Goal: Book appointment/travel/reservation

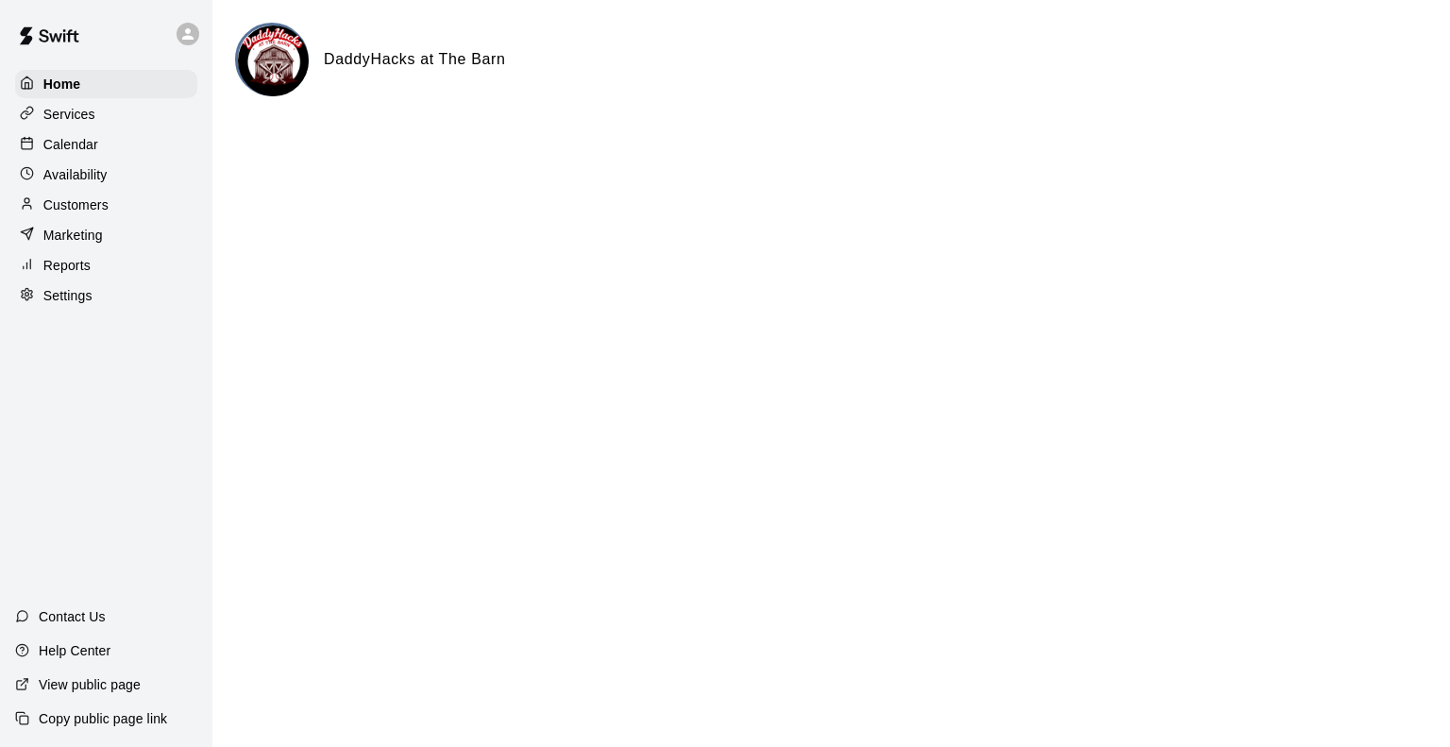
click at [82, 134] on div "Calendar" at bounding box center [106, 144] width 182 height 28
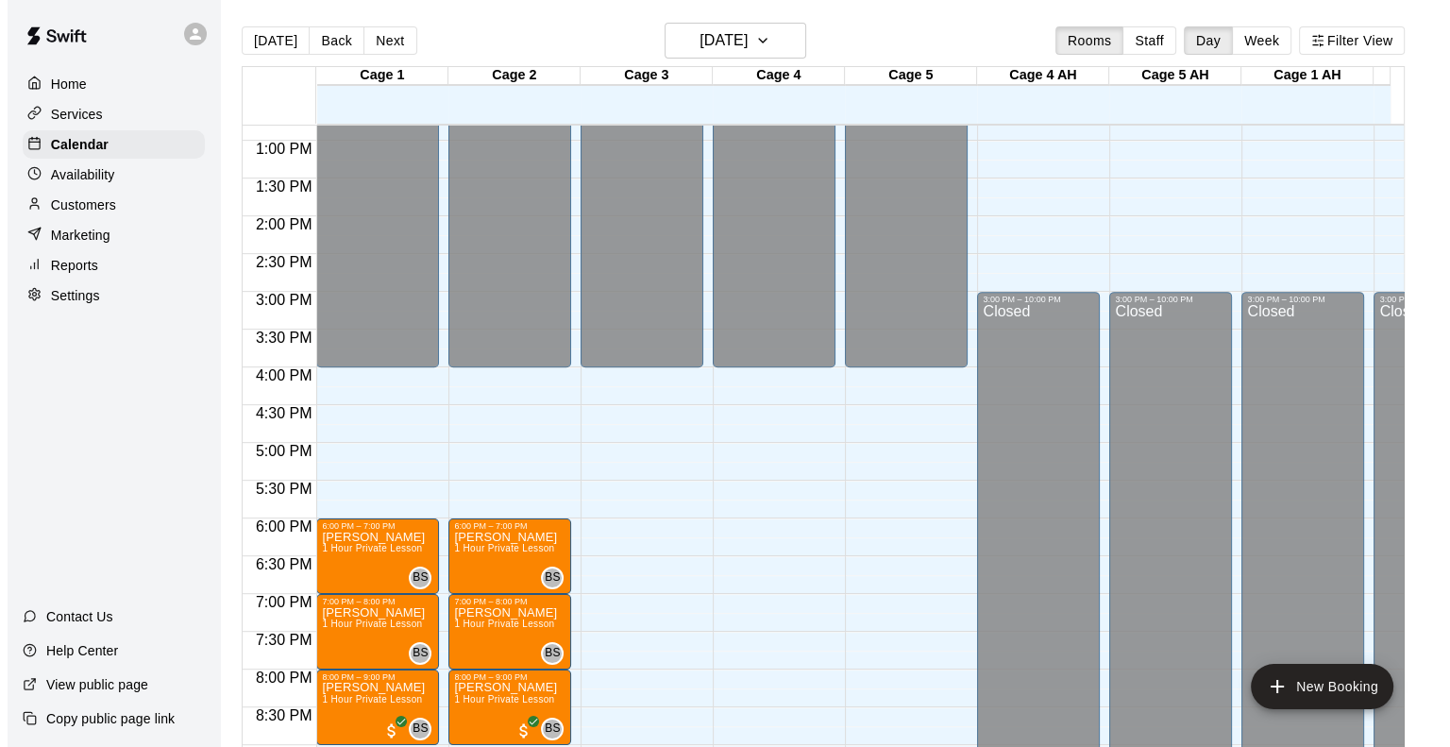
scroll to position [1025, 0]
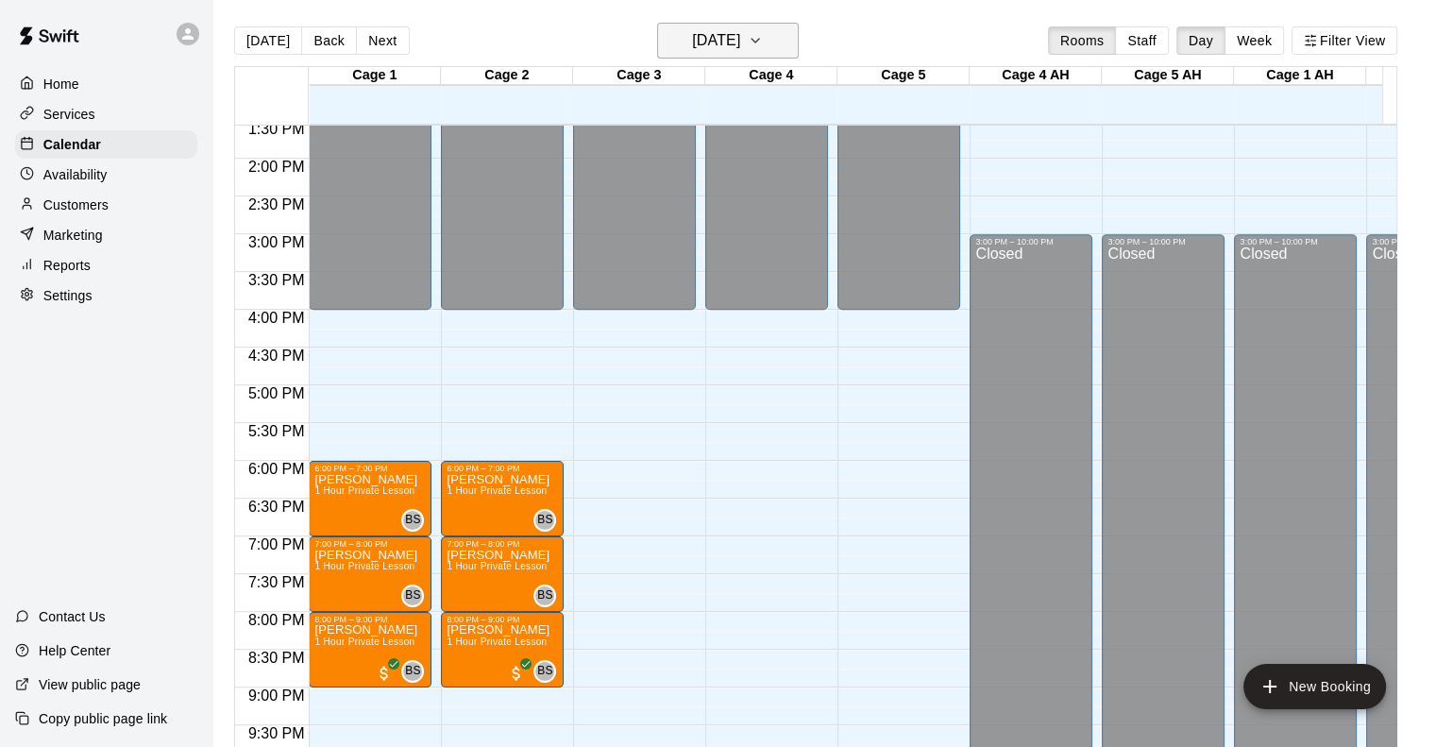
click at [703, 41] on h6 "[DATE]" at bounding box center [716, 40] width 48 height 26
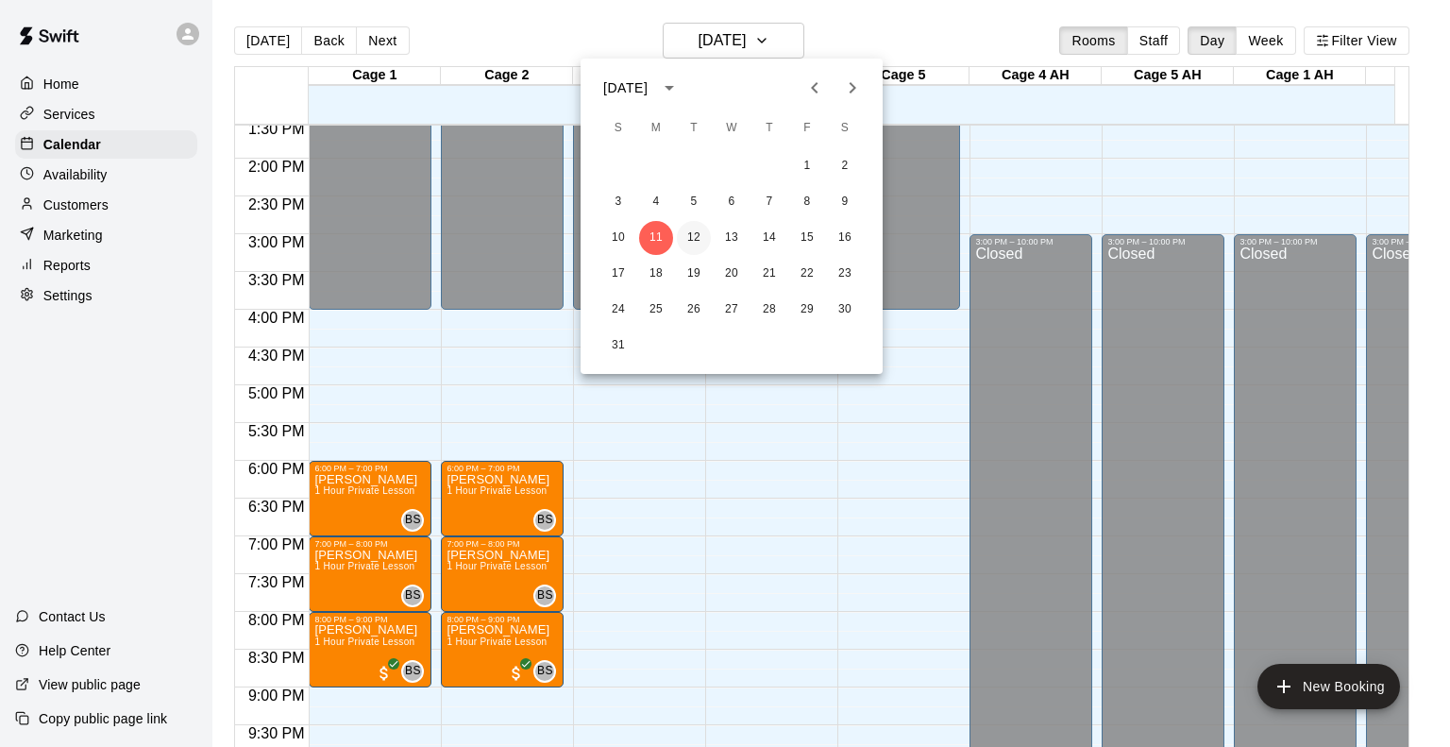
click at [693, 237] on button "12" at bounding box center [694, 238] width 34 height 34
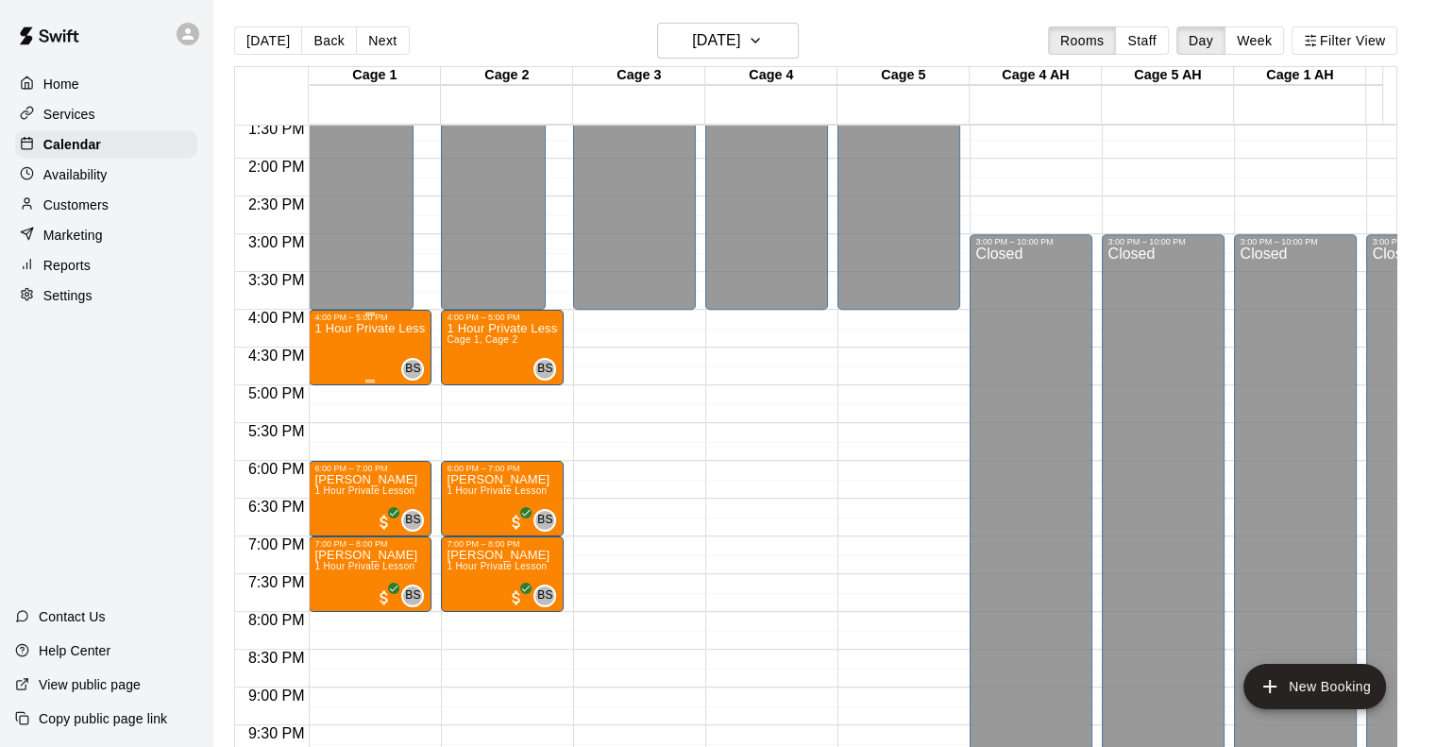
click at [404, 329] on p "1 Hour Private Lesson" at bounding box center [369, 329] width 111 height 0
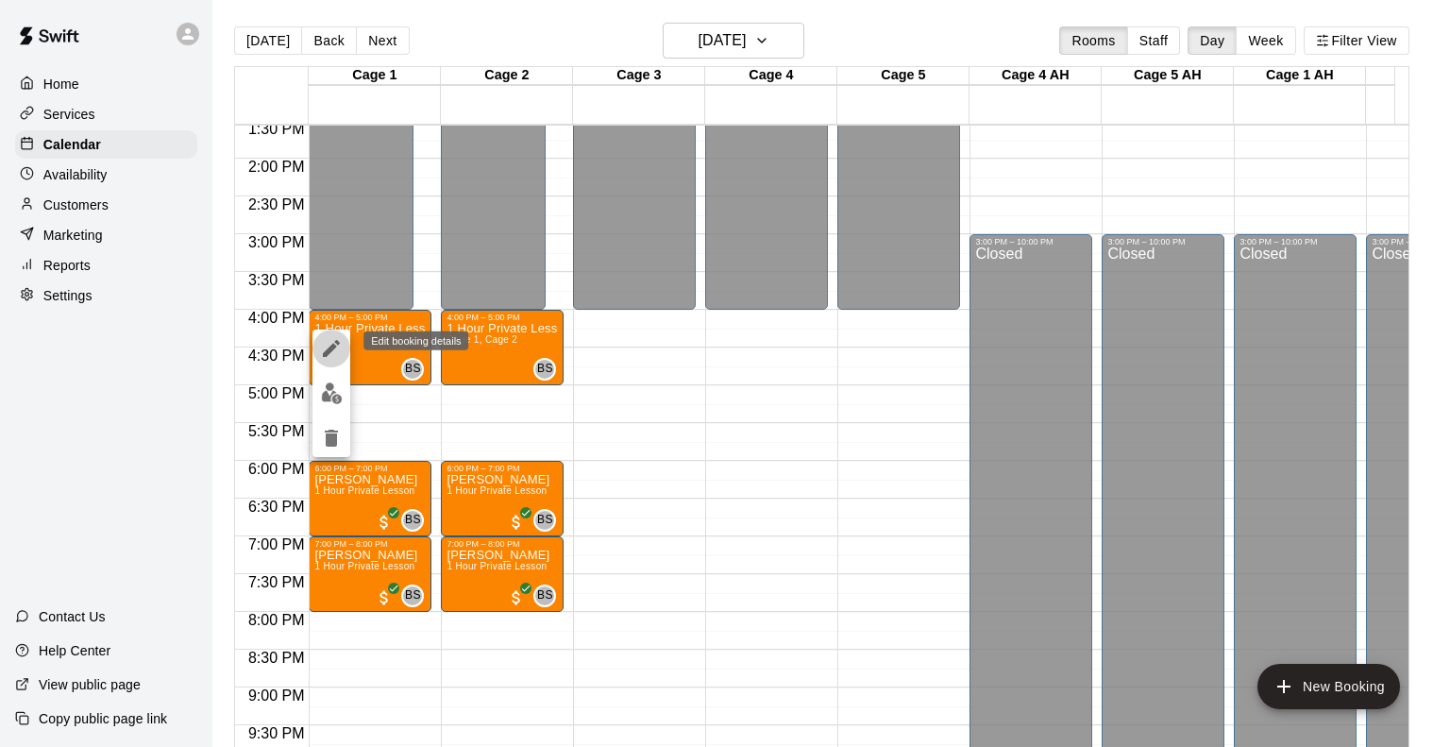
click at [329, 347] on icon "edit" at bounding box center [331, 348] width 23 height 23
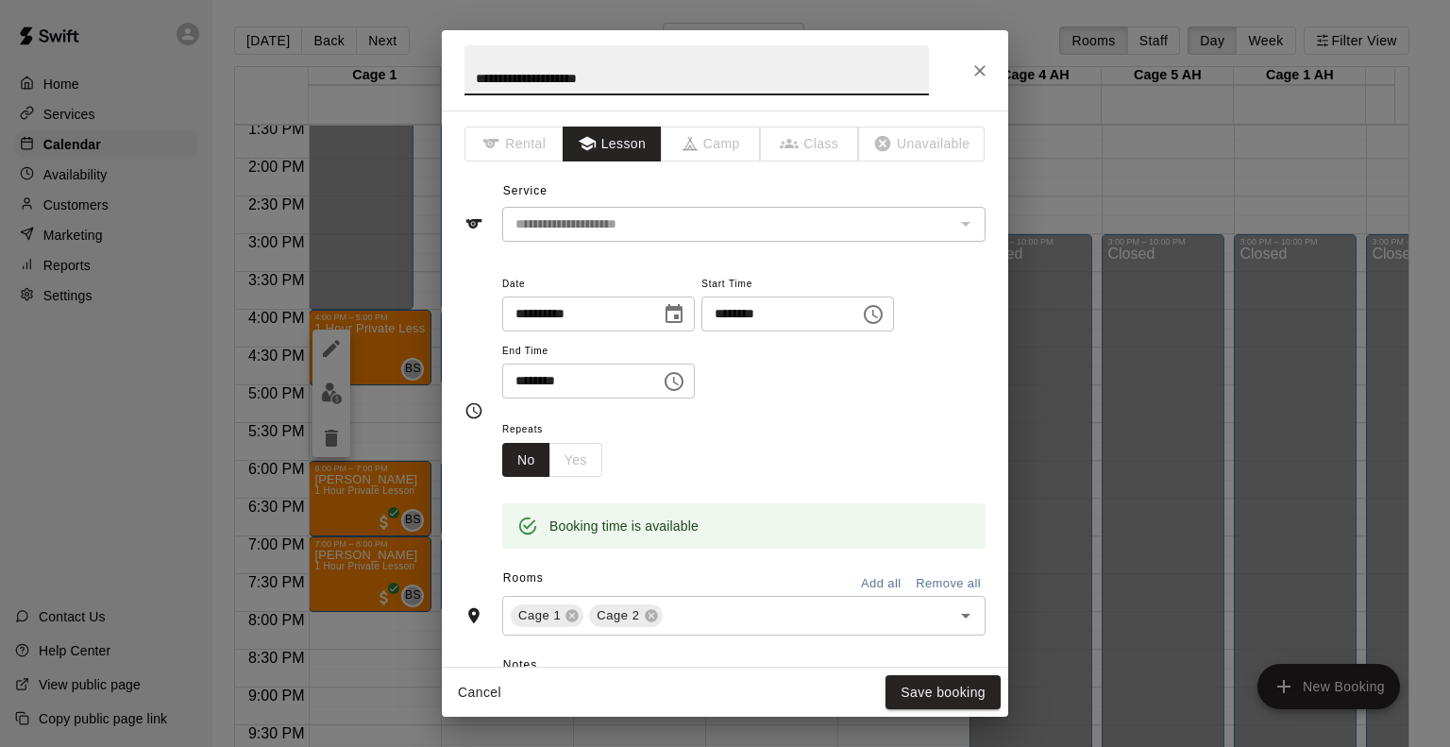
drag, startPoint x: 661, startPoint y: 76, endPoint x: 389, endPoint y: 103, distance: 273.3
click at [389, 103] on div "**********" at bounding box center [725, 373] width 1450 height 747
type input "****"
click at [955, 683] on button "Save booking" at bounding box center [943, 692] width 115 height 35
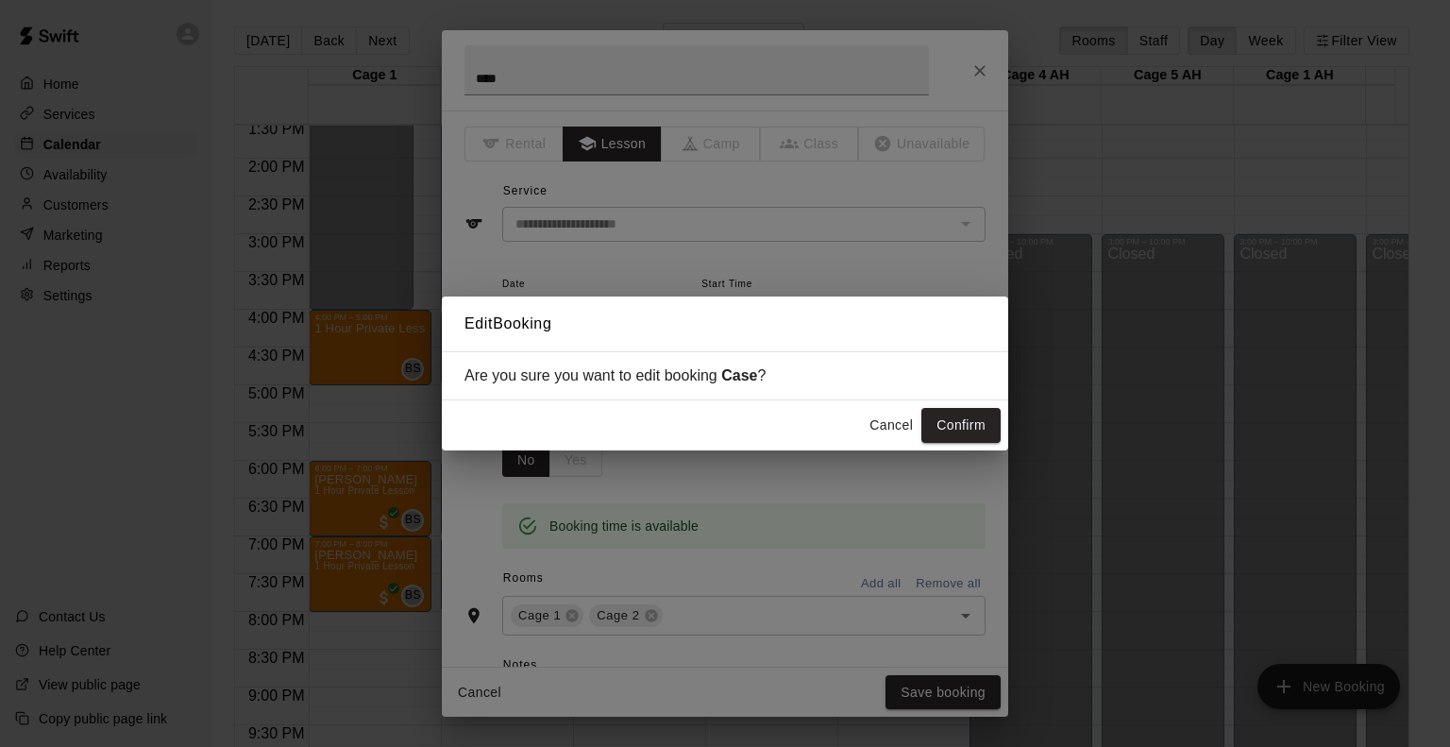
click at [969, 420] on button "Confirm" at bounding box center [961, 425] width 79 height 35
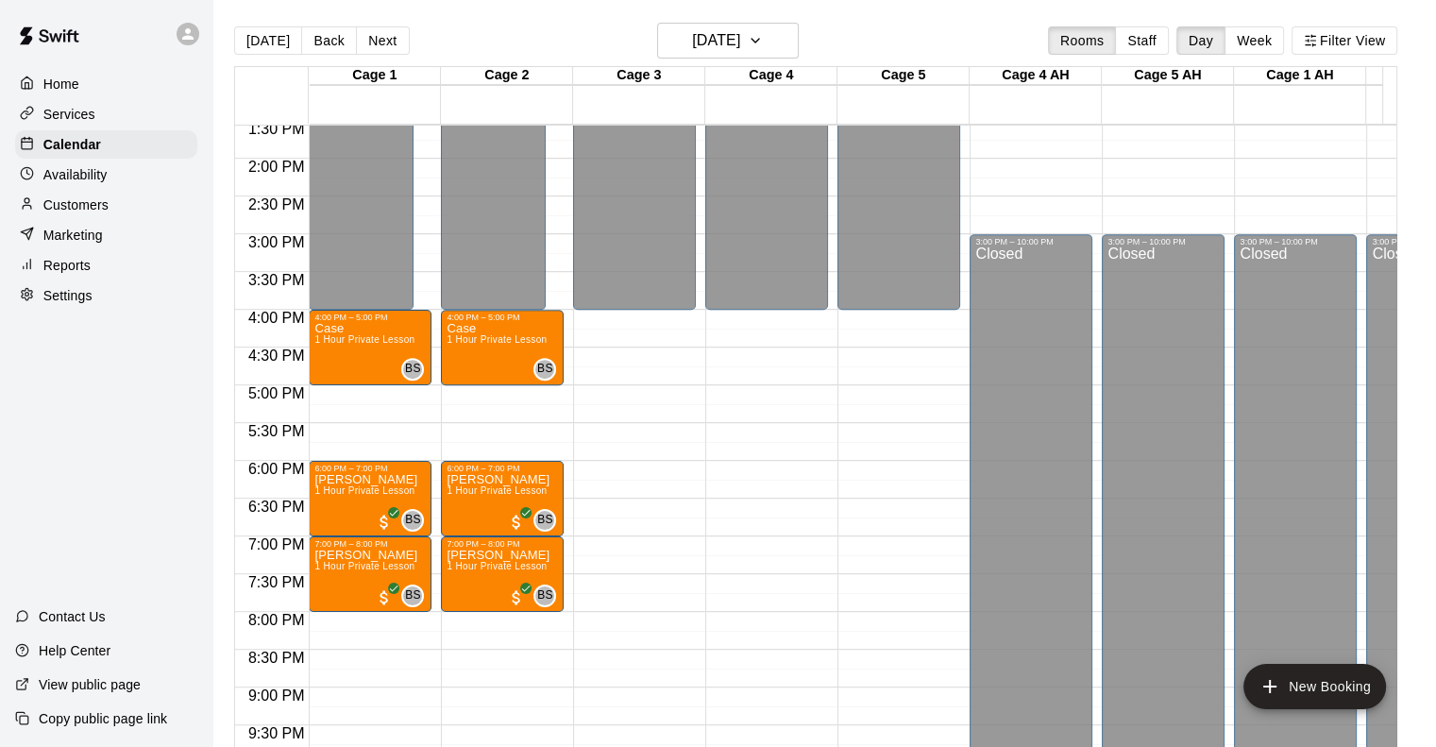
click at [337, 402] on div "12:00 AM – 4:00 PM Closed 4:00 PM – 5:00 PM Case 1 Hour Private Lesson BS 0 10:…" at bounding box center [370, 7] width 123 height 1813
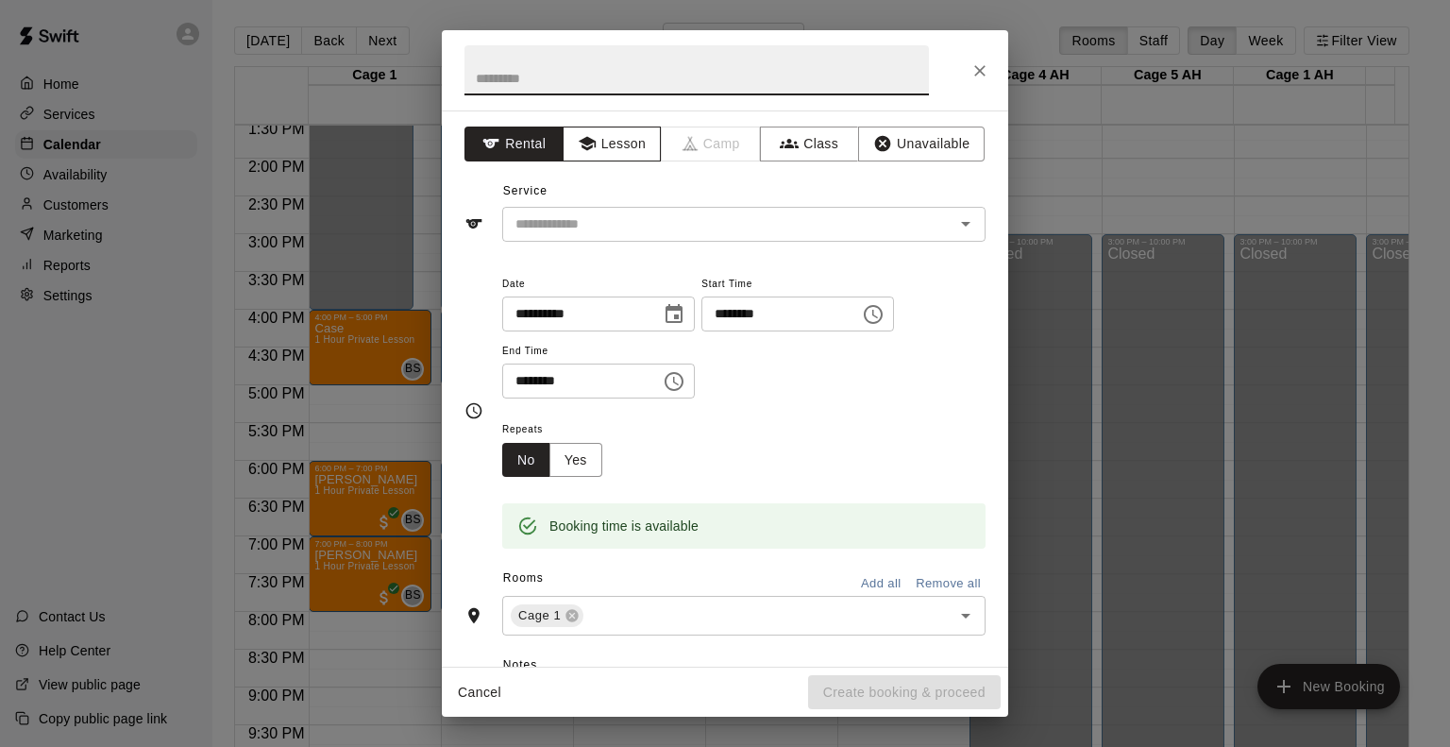
click at [614, 143] on button "Lesson" at bounding box center [612, 144] width 99 height 35
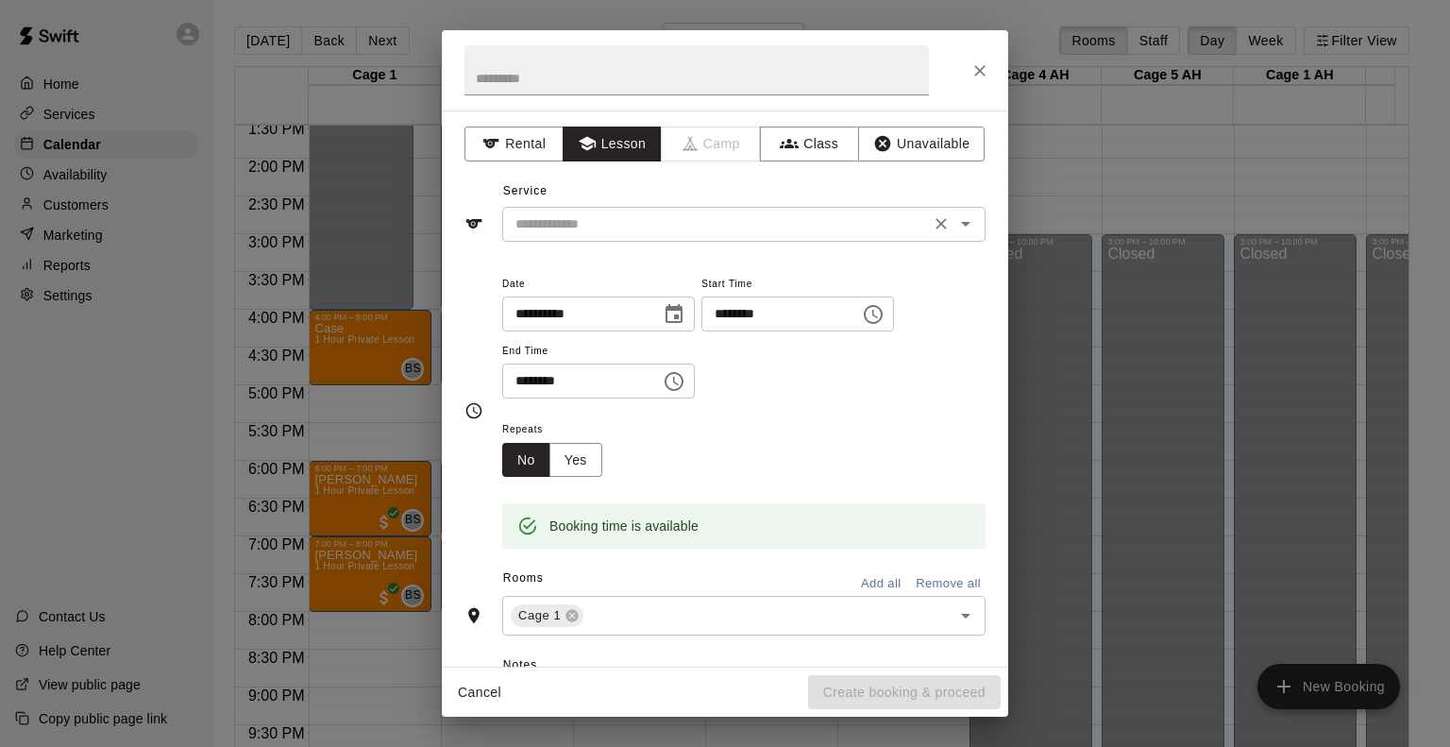
click at [592, 227] on input "text" at bounding box center [716, 224] width 416 height 24
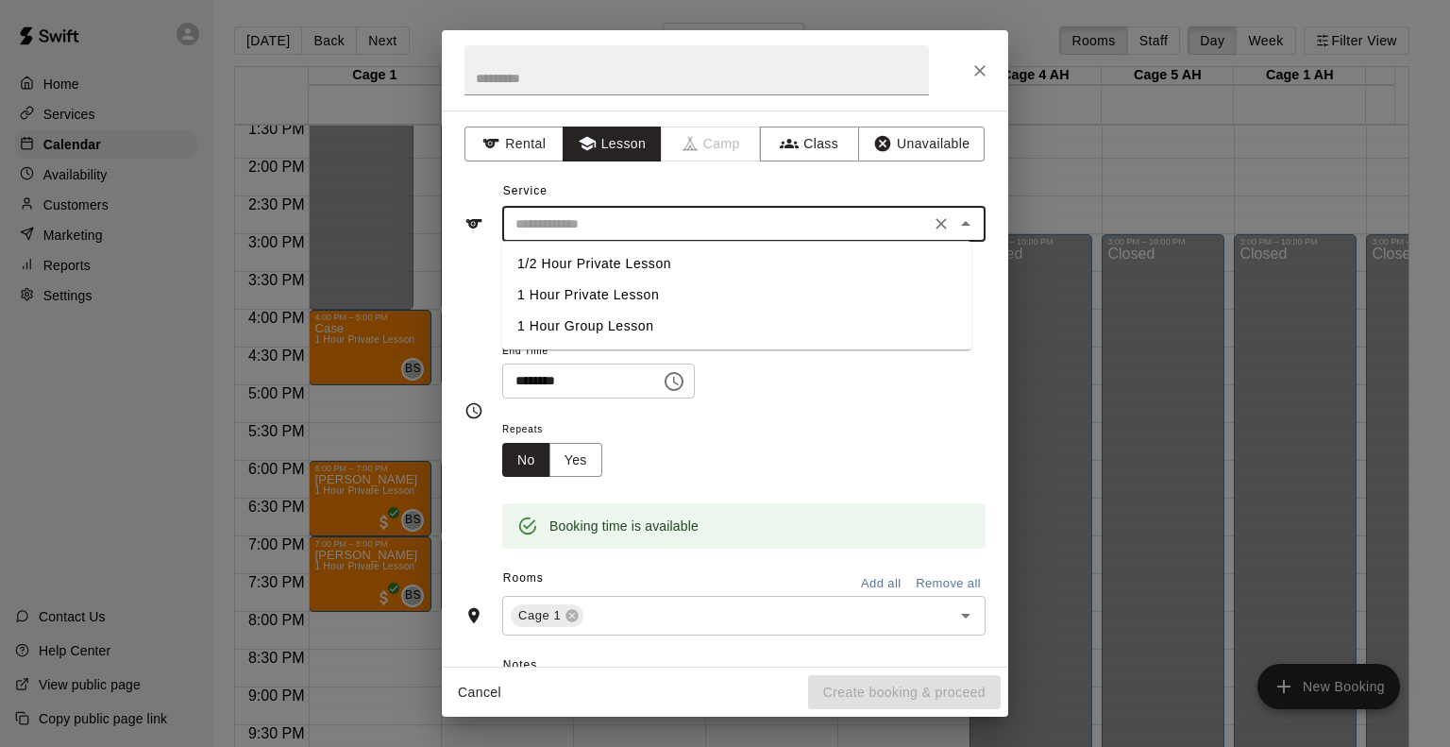
click at [598, 302] on li "1 Hour Private Lesson" at bounding box center [736, 295] width 469 height 31
type input "**********"
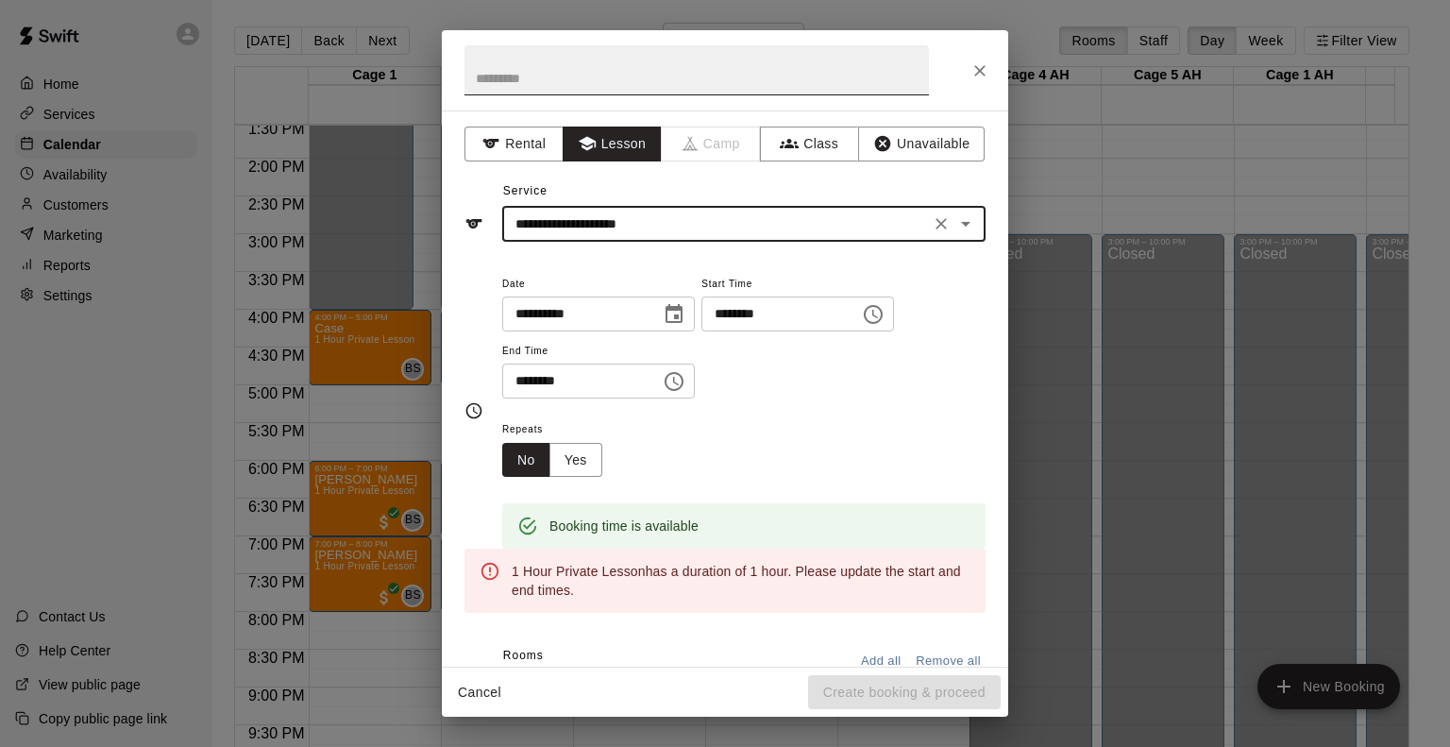
click at [570, 76] on input "text" at bounding box center [697, 70] width 465 height 50
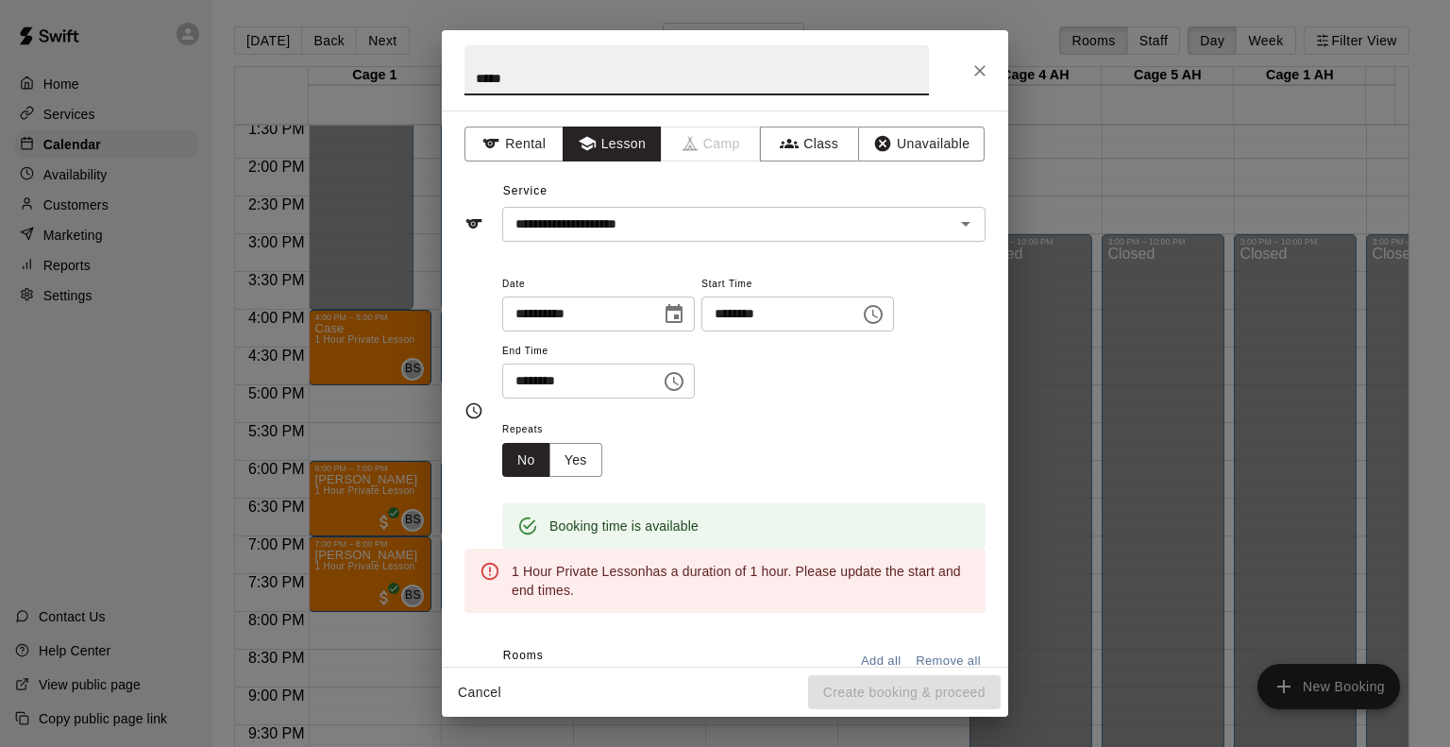
type input "*****"
click at [686, 386] on icon "Choose time, selected time is 5:30 PM" at bounding box center [674, 381] width 23 height 23
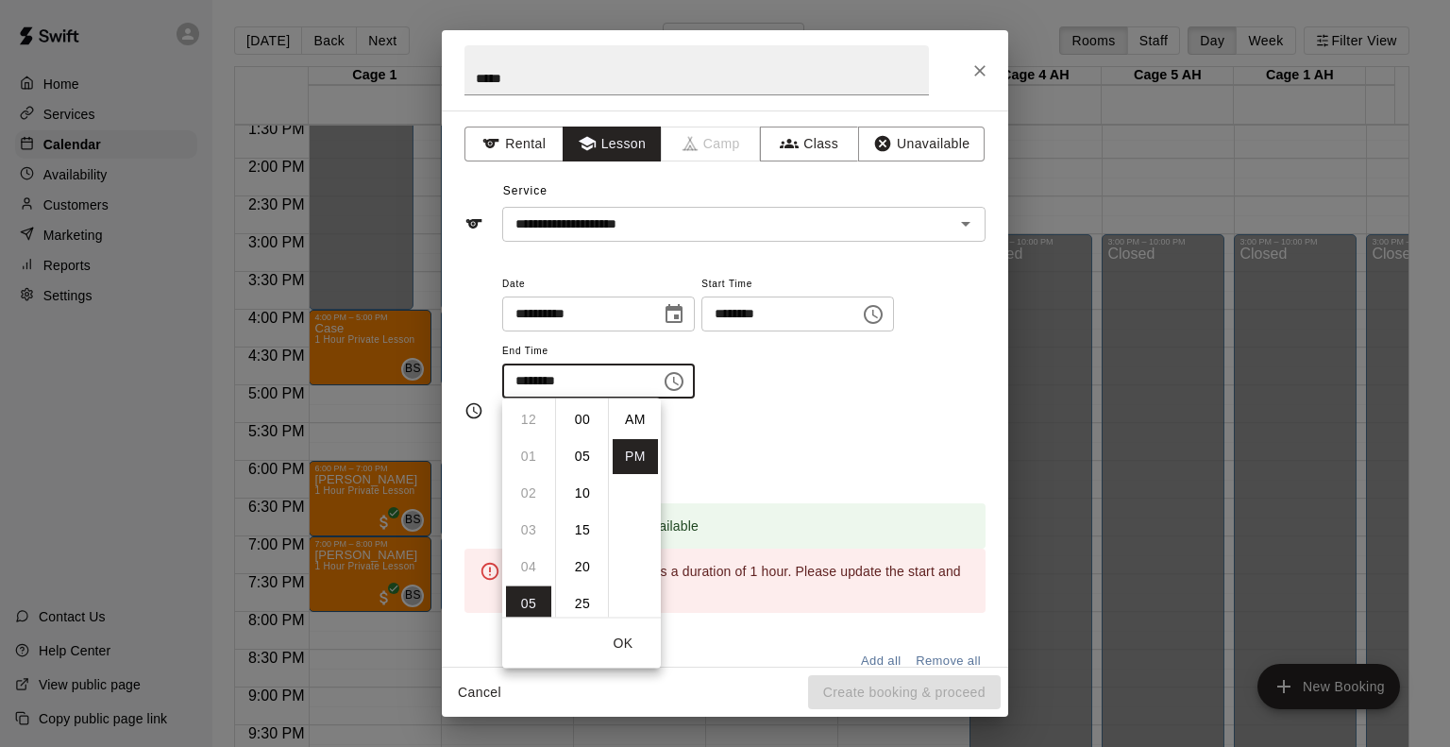
scroll to position [34, 0]
click at [520, 460] on li "06" at bounding box center [528, 456] width 45 height 35
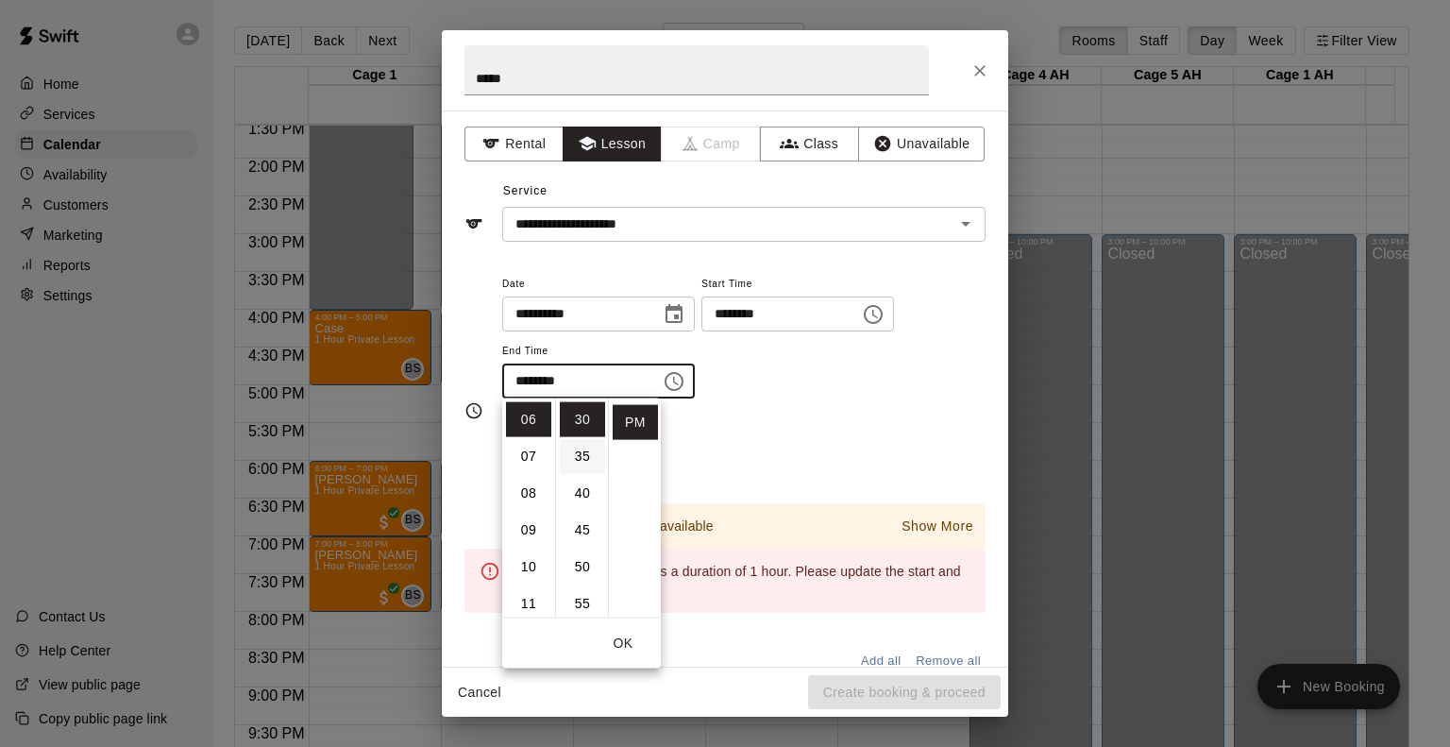
scroll to position [0, 0]
click at [582, 431] on li "00" at bounding box center [582, 419] width 45 height 35
type input "********"
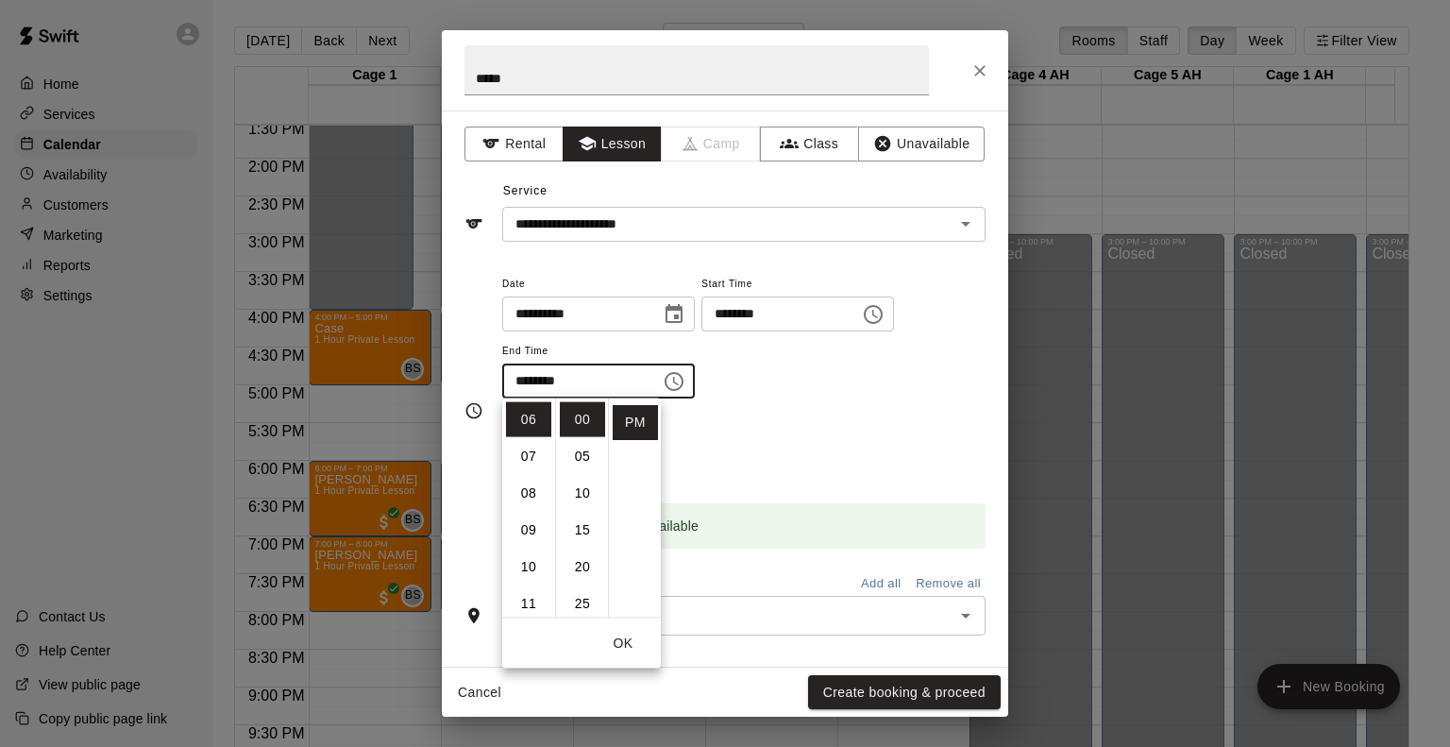
click at [757, 422] on div "Repeats No Yes" at bounding box center [743, 446] width 483 height 59
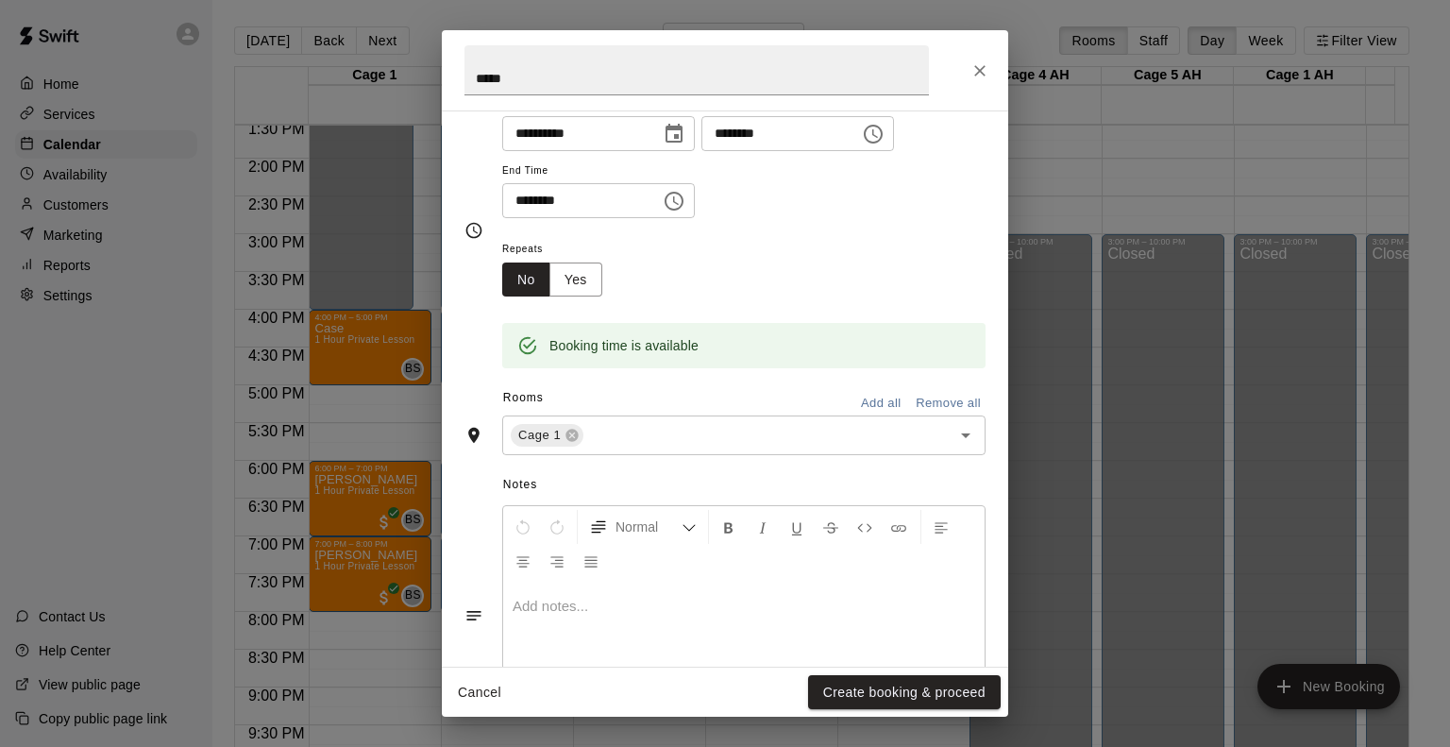
scroll to position [189, 0]
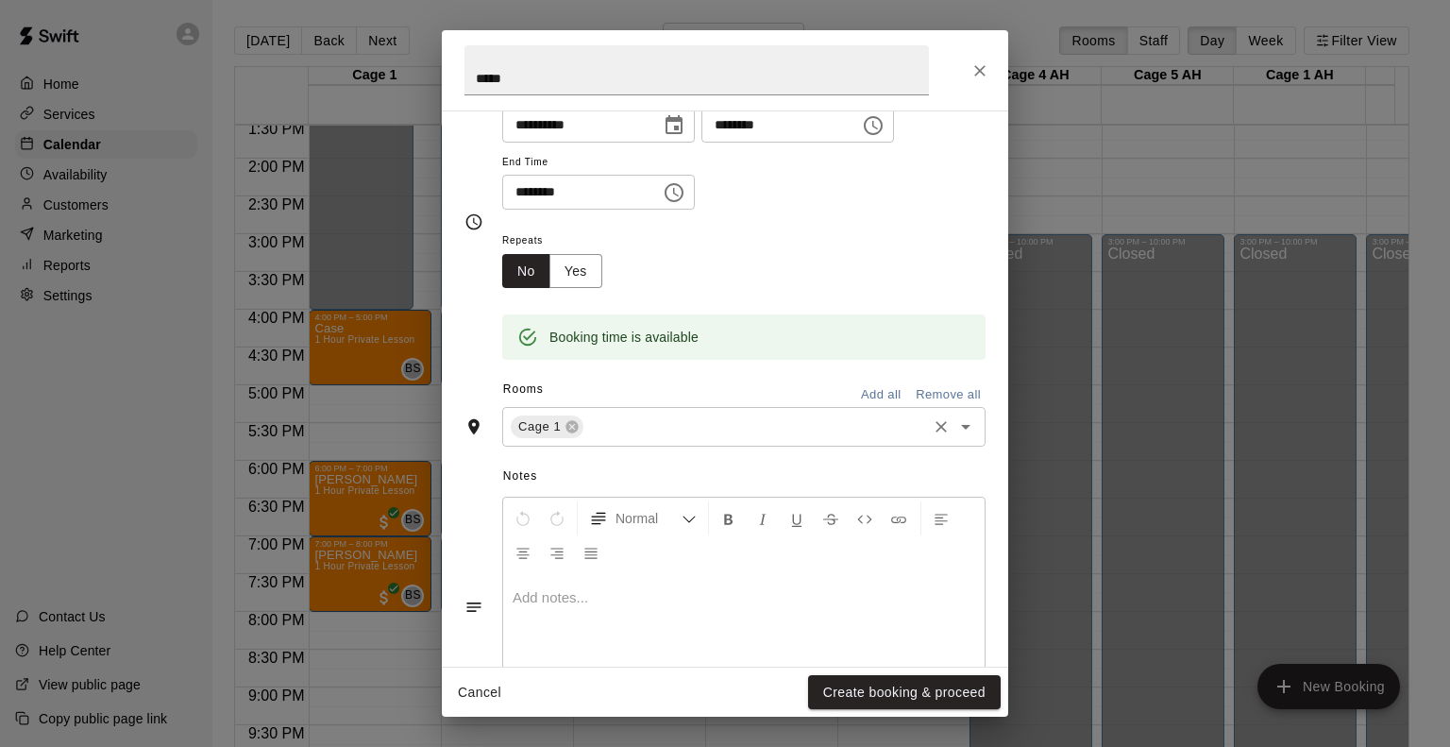
click at [713, 433] on input "text" at bounding box center [755, 427] width 338 height 24
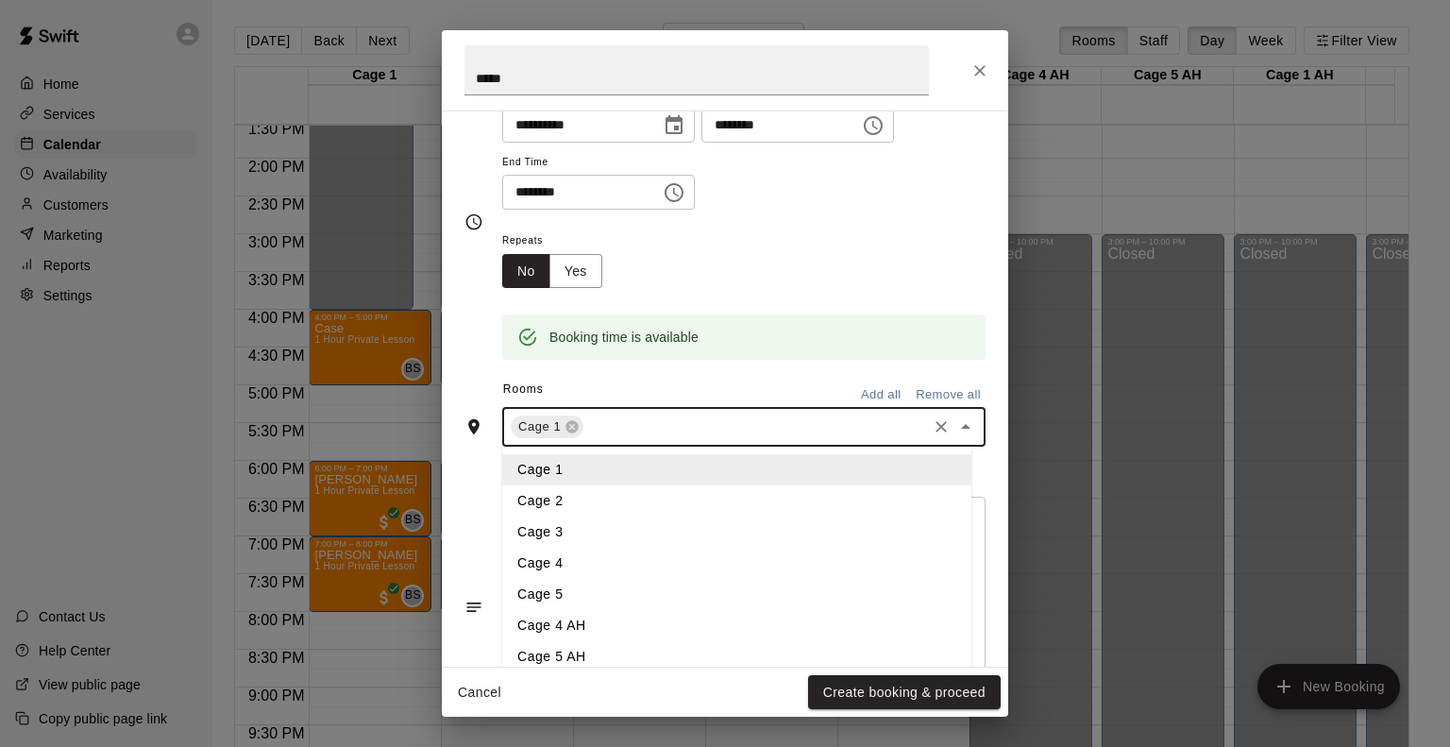
click at [608, 490] on li "Cage 2" at bounding box center [736, 500] width 469 height 31
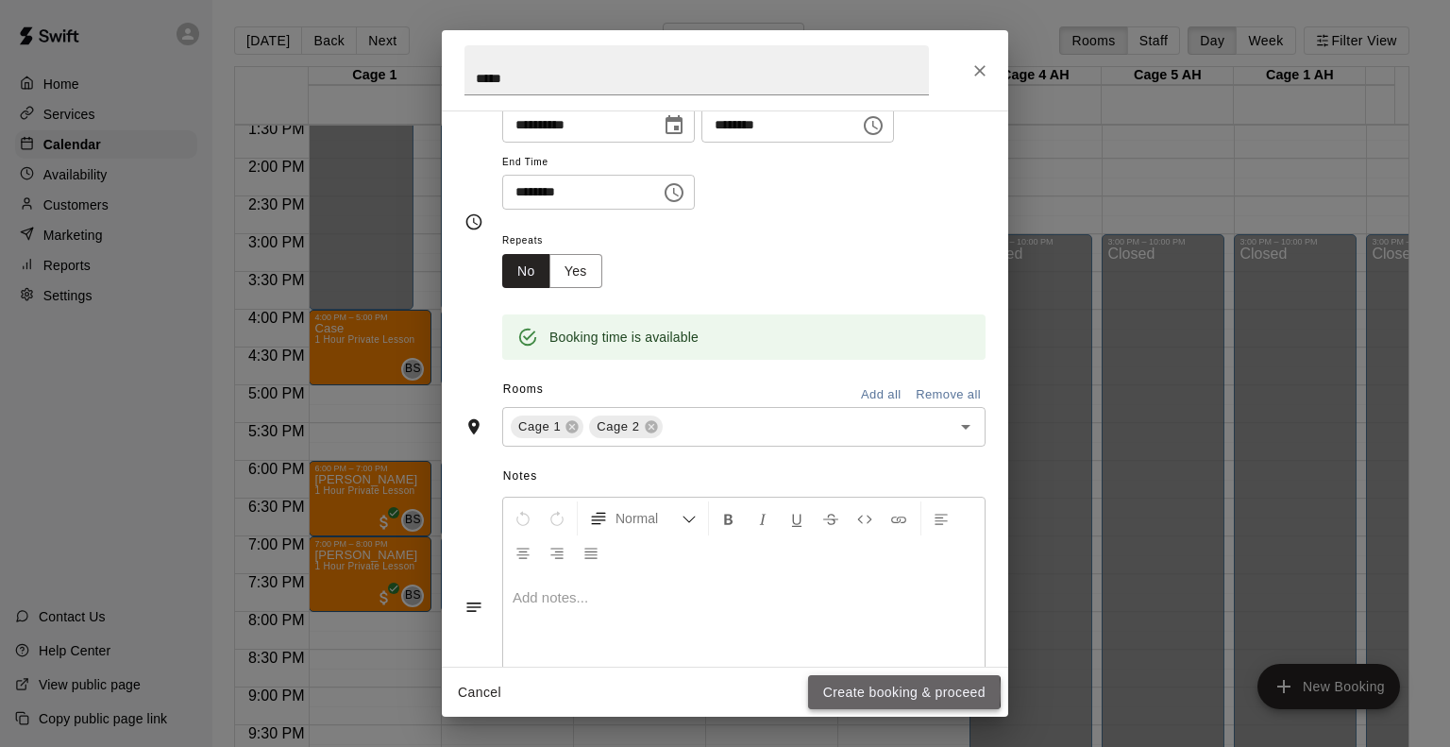
click at [856, 692] on button "Create booking & proceed" at bounding box center [904, 692] width 193 height 35
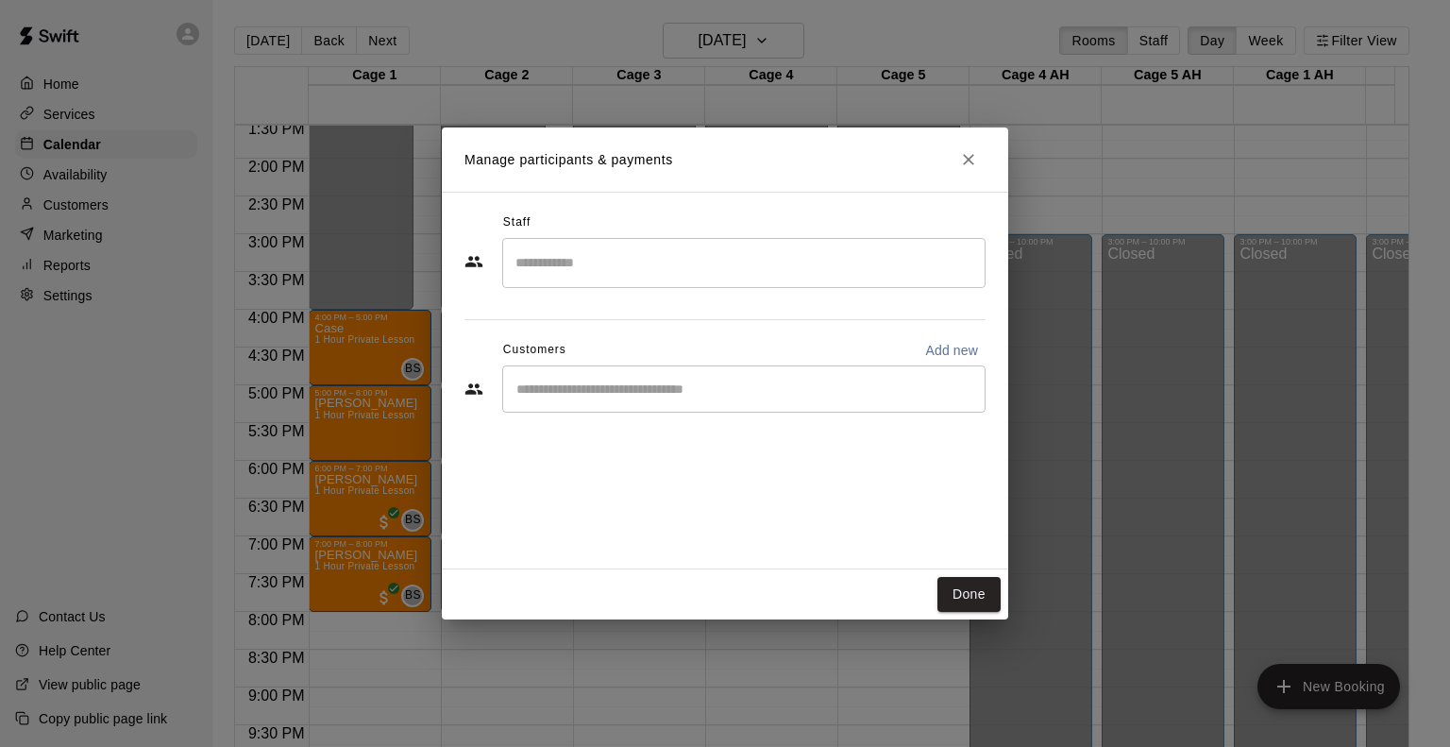
click at [650, 264] on input "Search staff" at bounding box center [744, 262] width 466 height 33
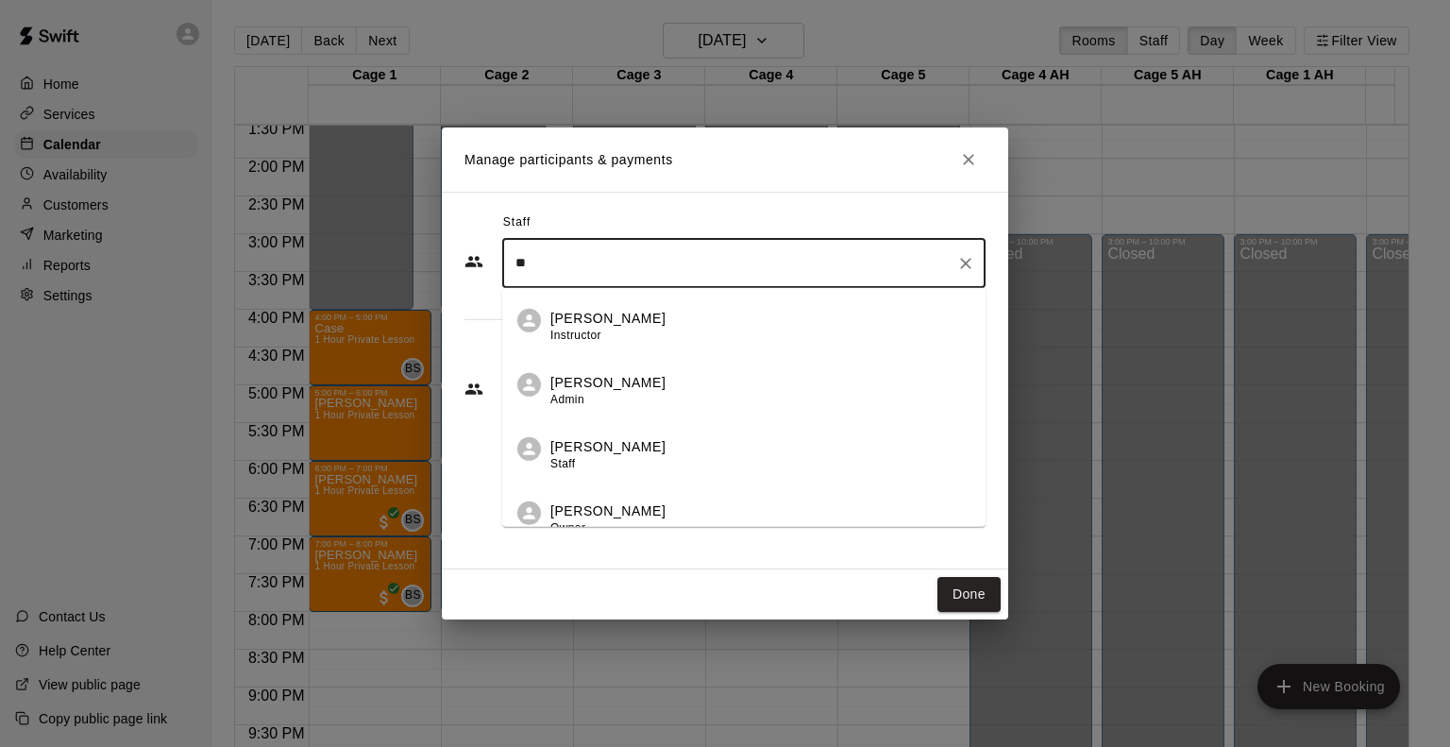
click at [646, 512] on p "[PERSON_NAME]" at bounding box center [608, 510] width 115 height 20
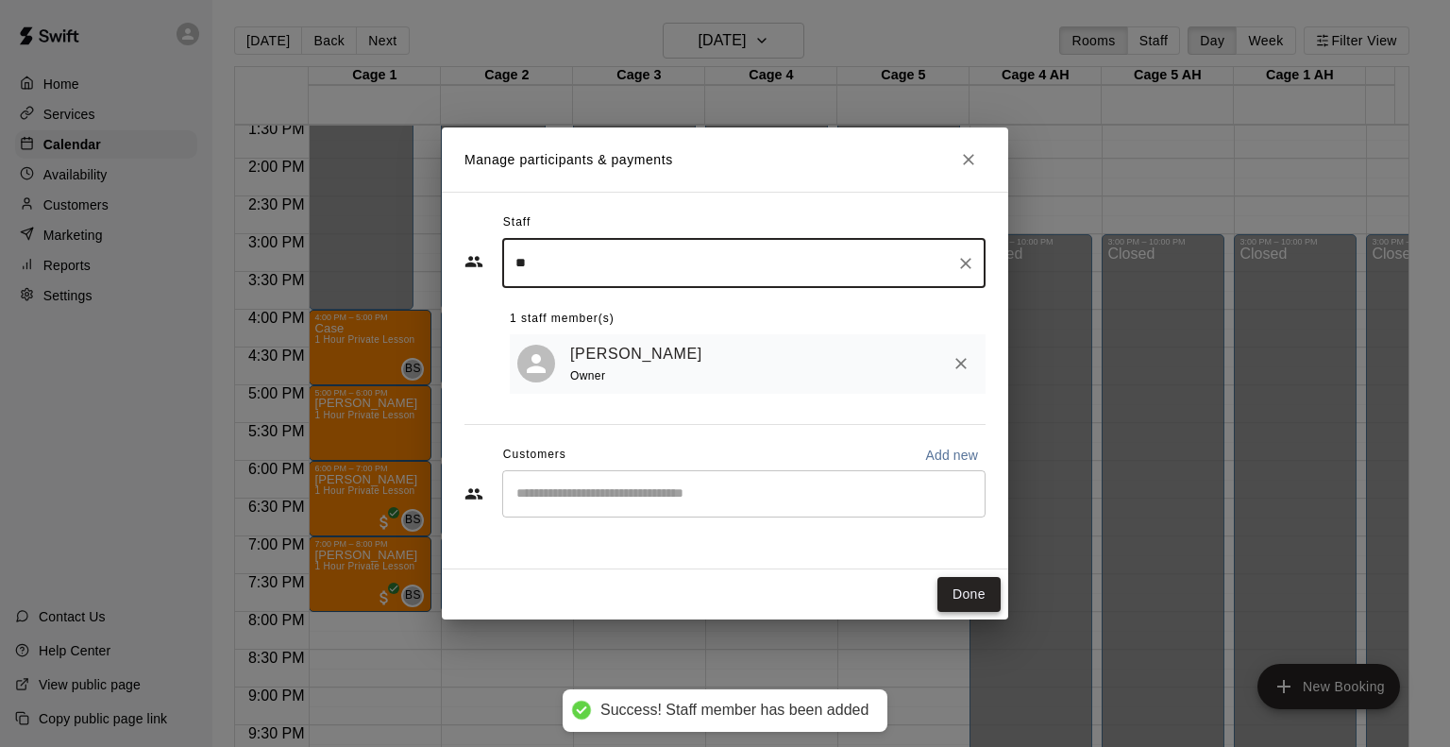
type input "**"
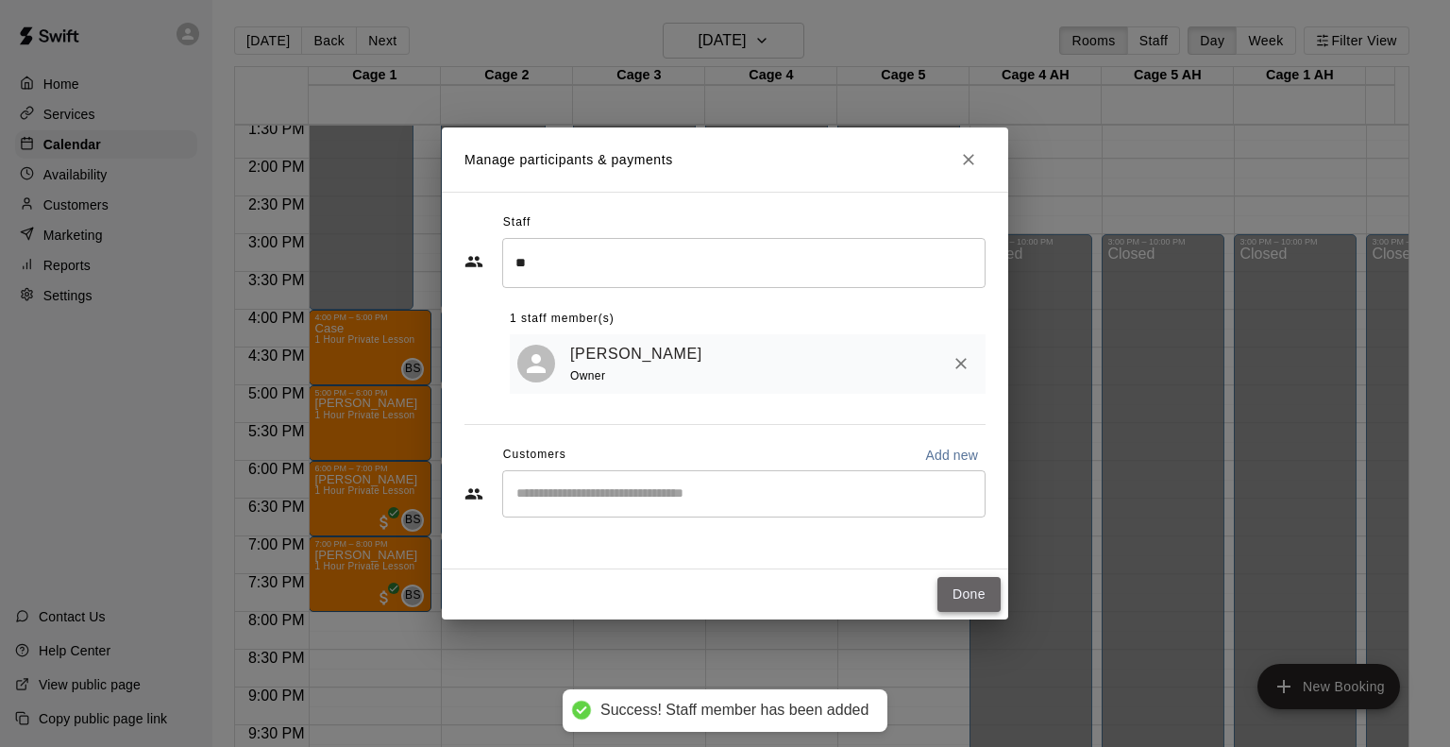
click at [955, 592] on button "Done" at bounding box center [969, 594] width 63 height 35
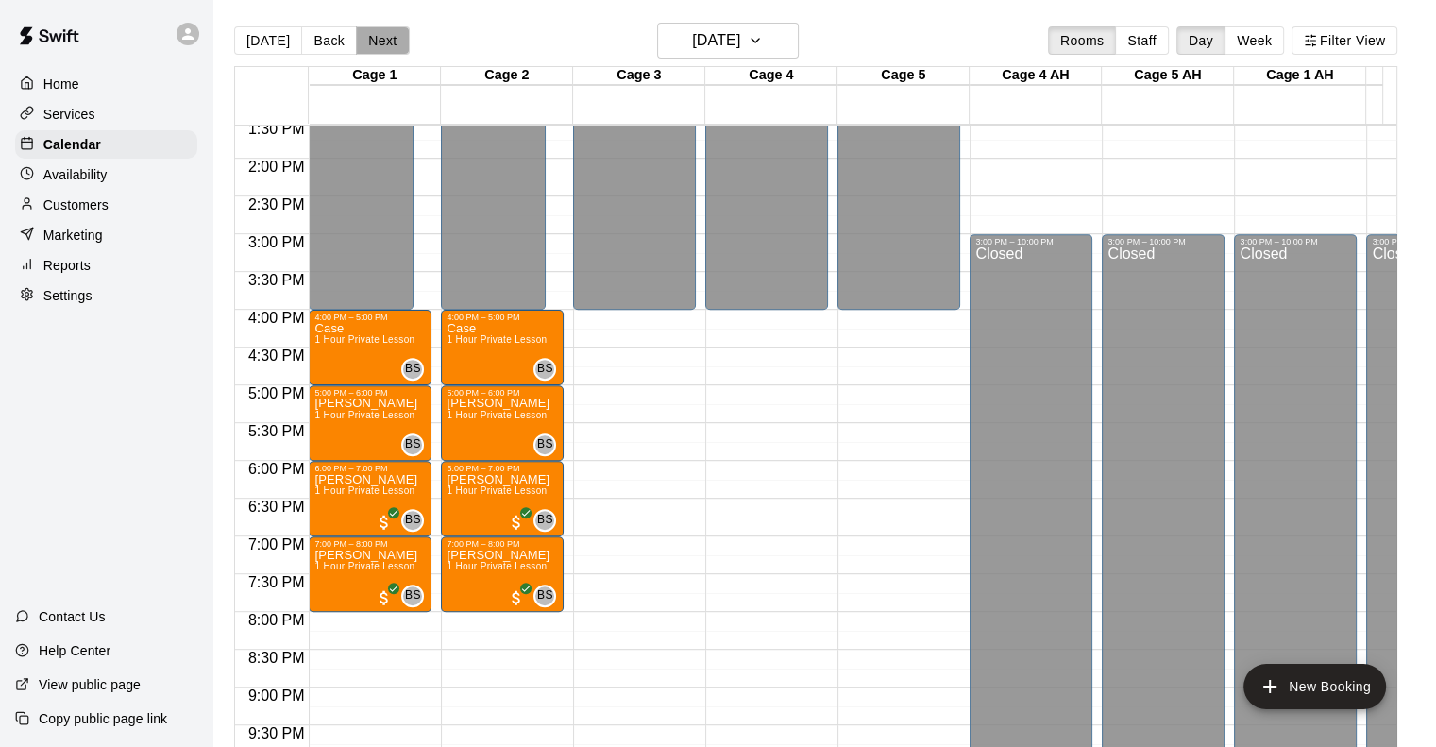
click at [391, 40] on button "Next" at bounding box center [382, 40] width 53 height 28
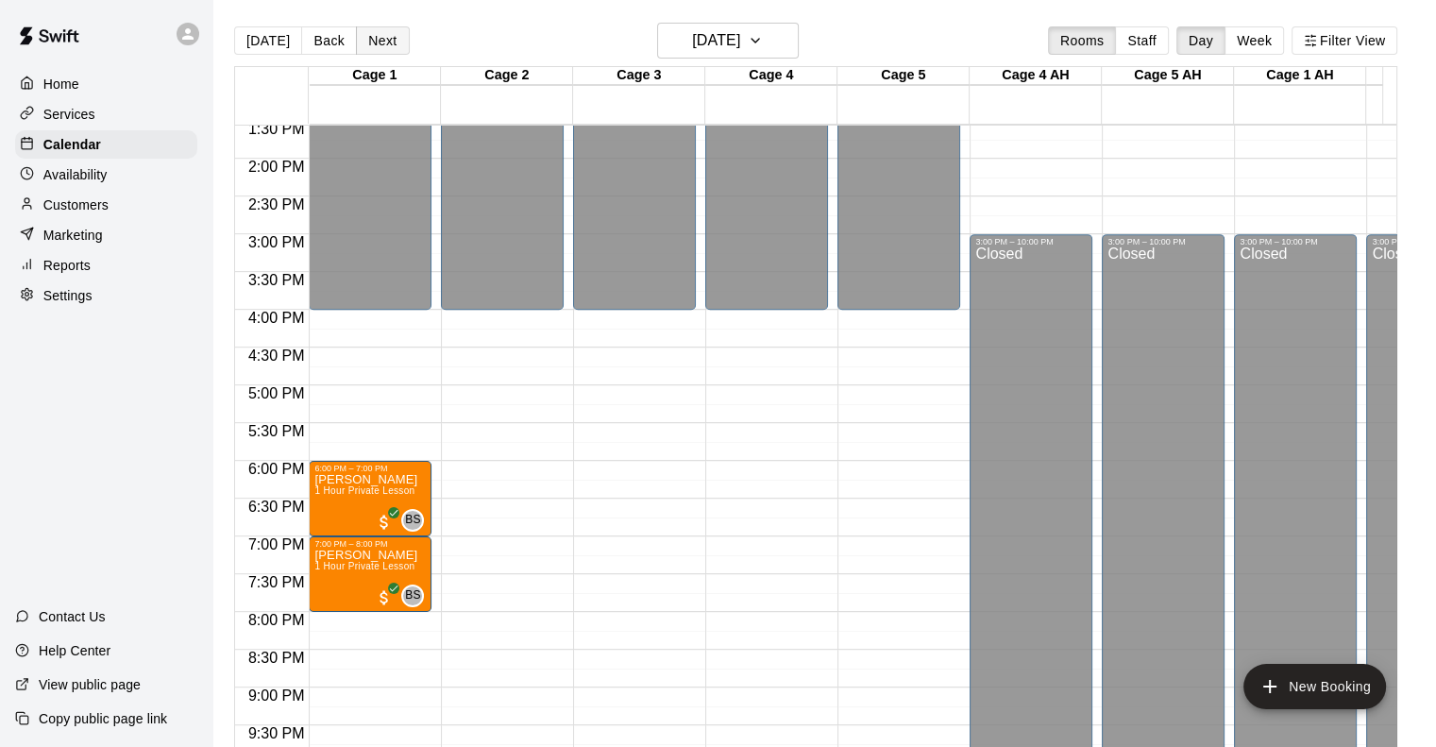
click at [391, 40] on button "Next" at bounding box center [382, 40] width 53 height 28
